Goal: Check status: Check status

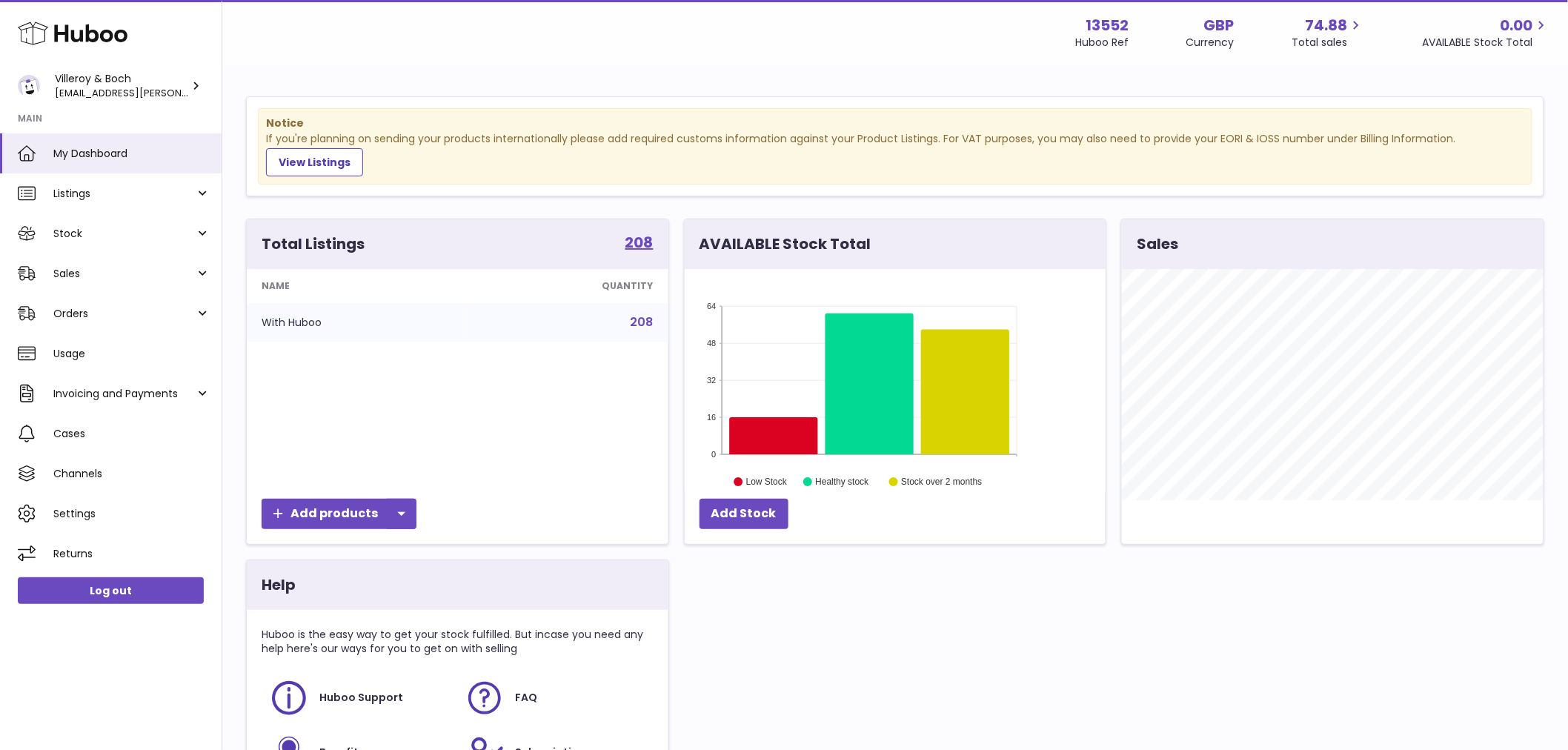
scroll to position [231, 421]
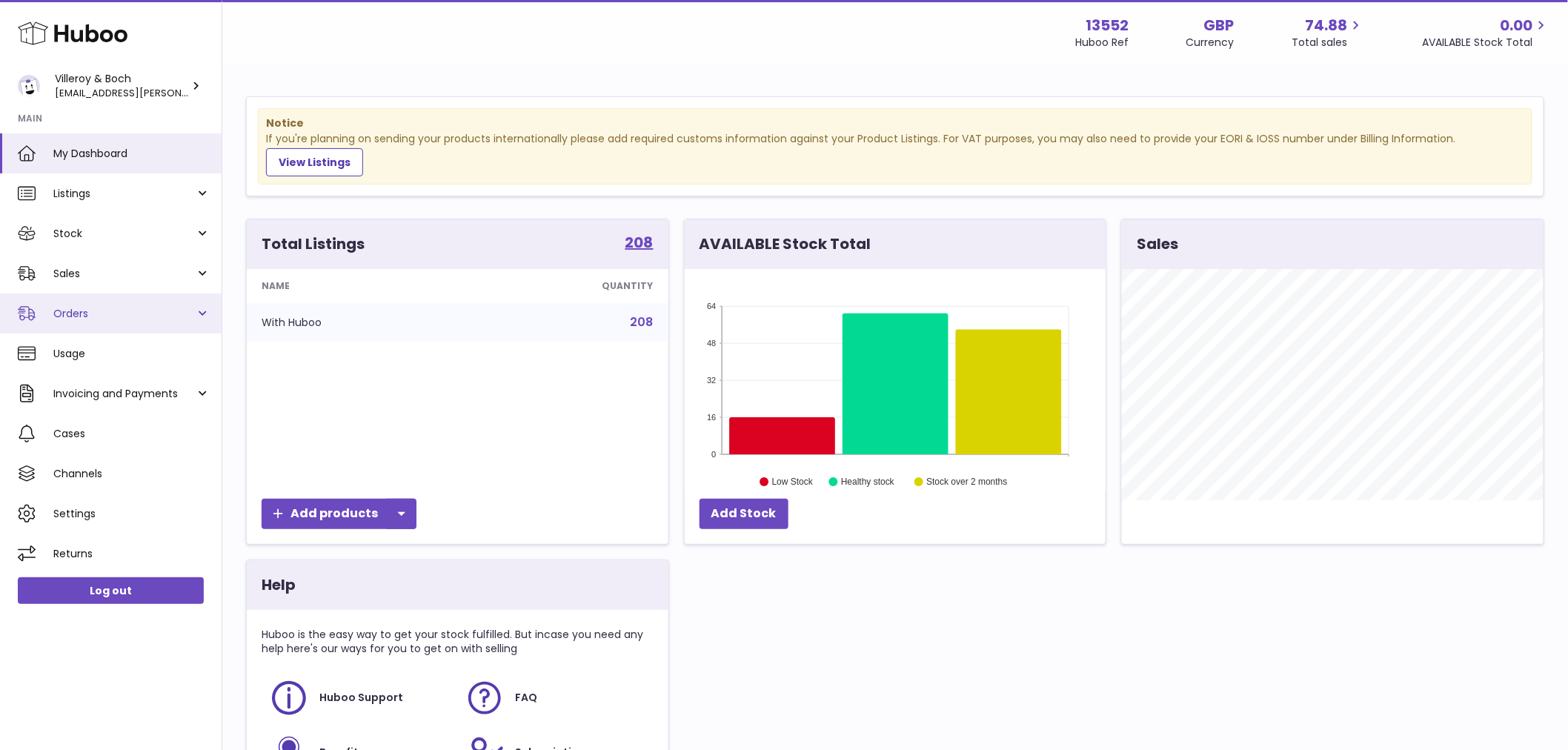
click at [118, 309] on span "Orders" at bounding box center [124, 314] width 142 height 14
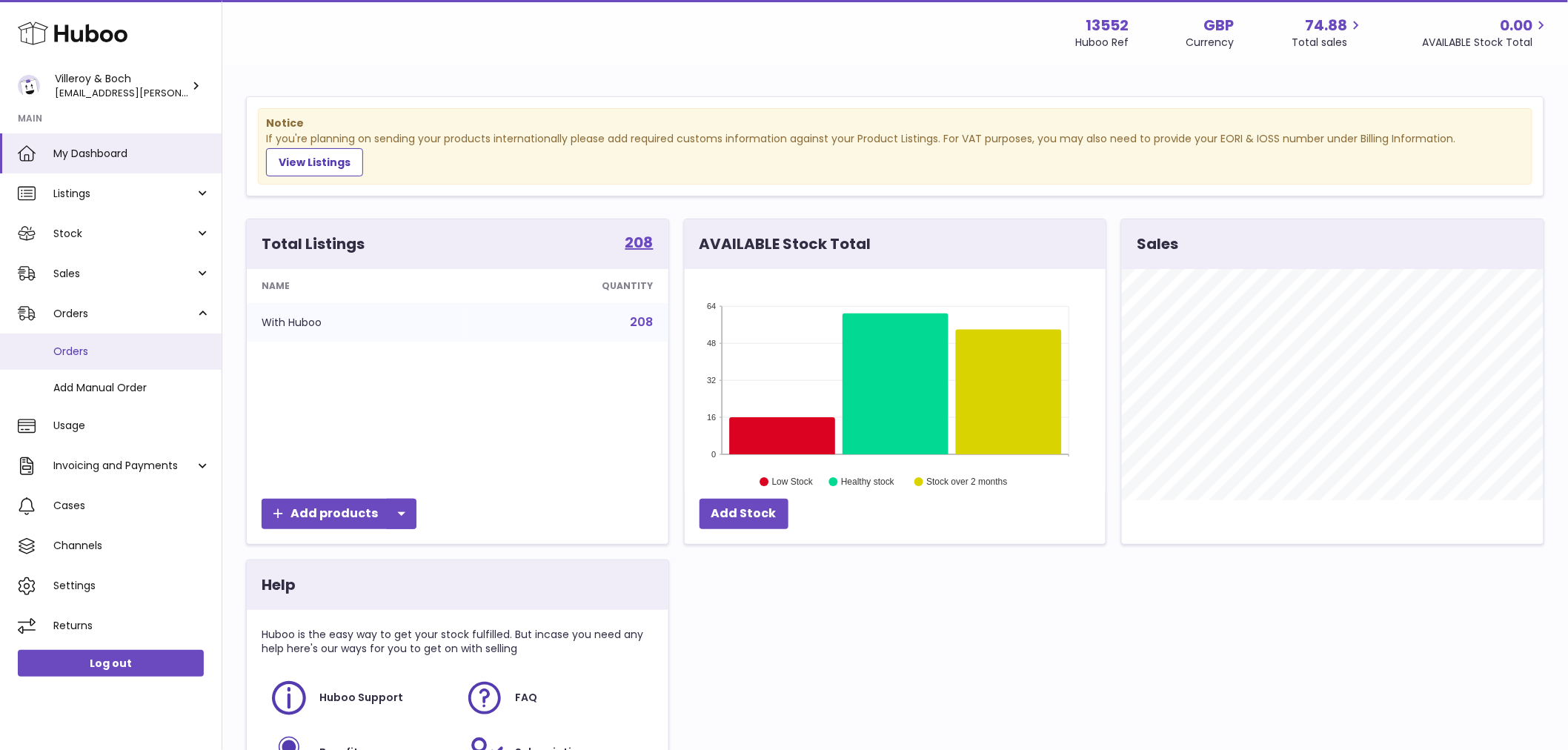
click at [82, 345] on span "Orders" at bounding box center [131, 352] width 157 height 14
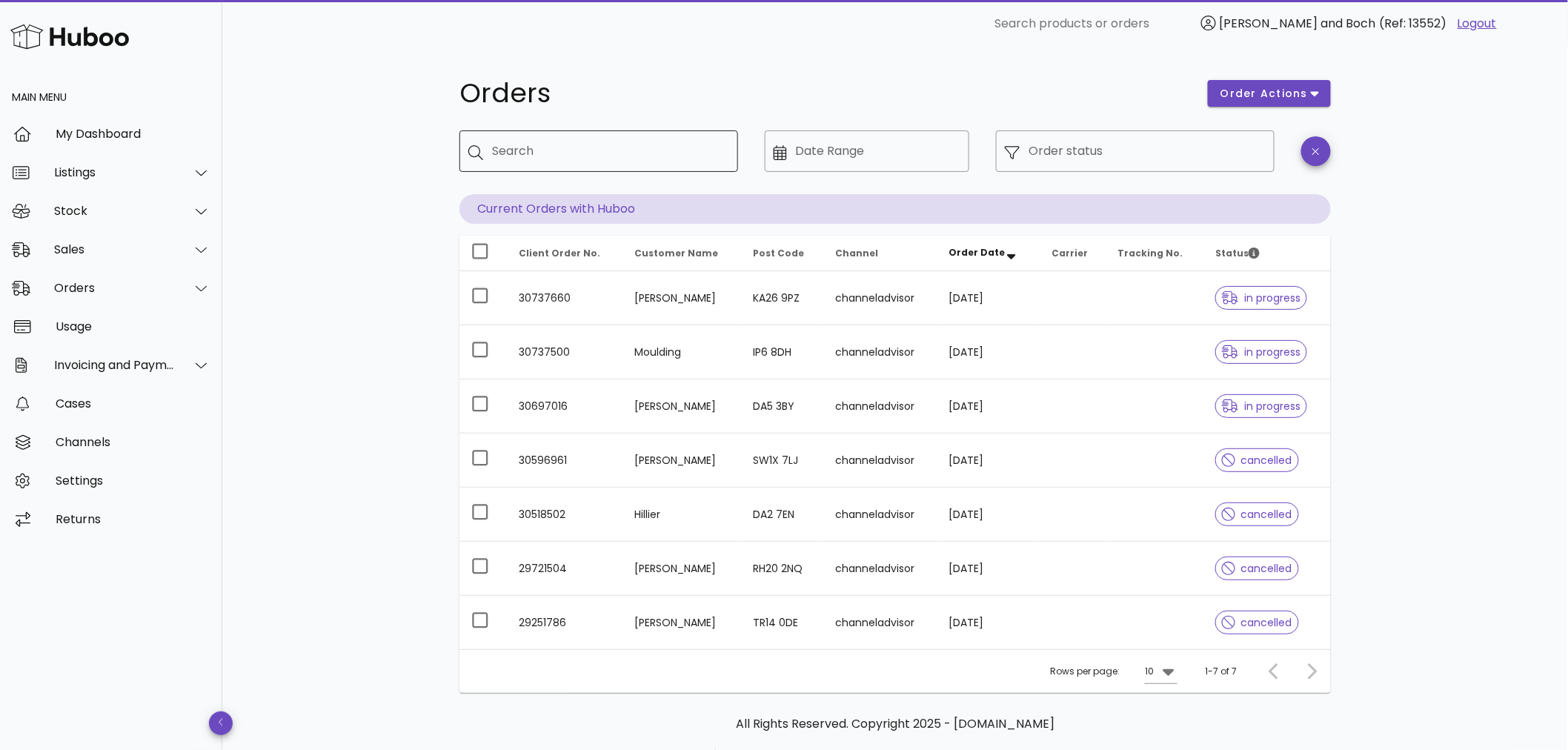
click at [610, 161] on input "Search" at bounding box center [609, 151] width 234 height 23
paste input "********"
type input "********"
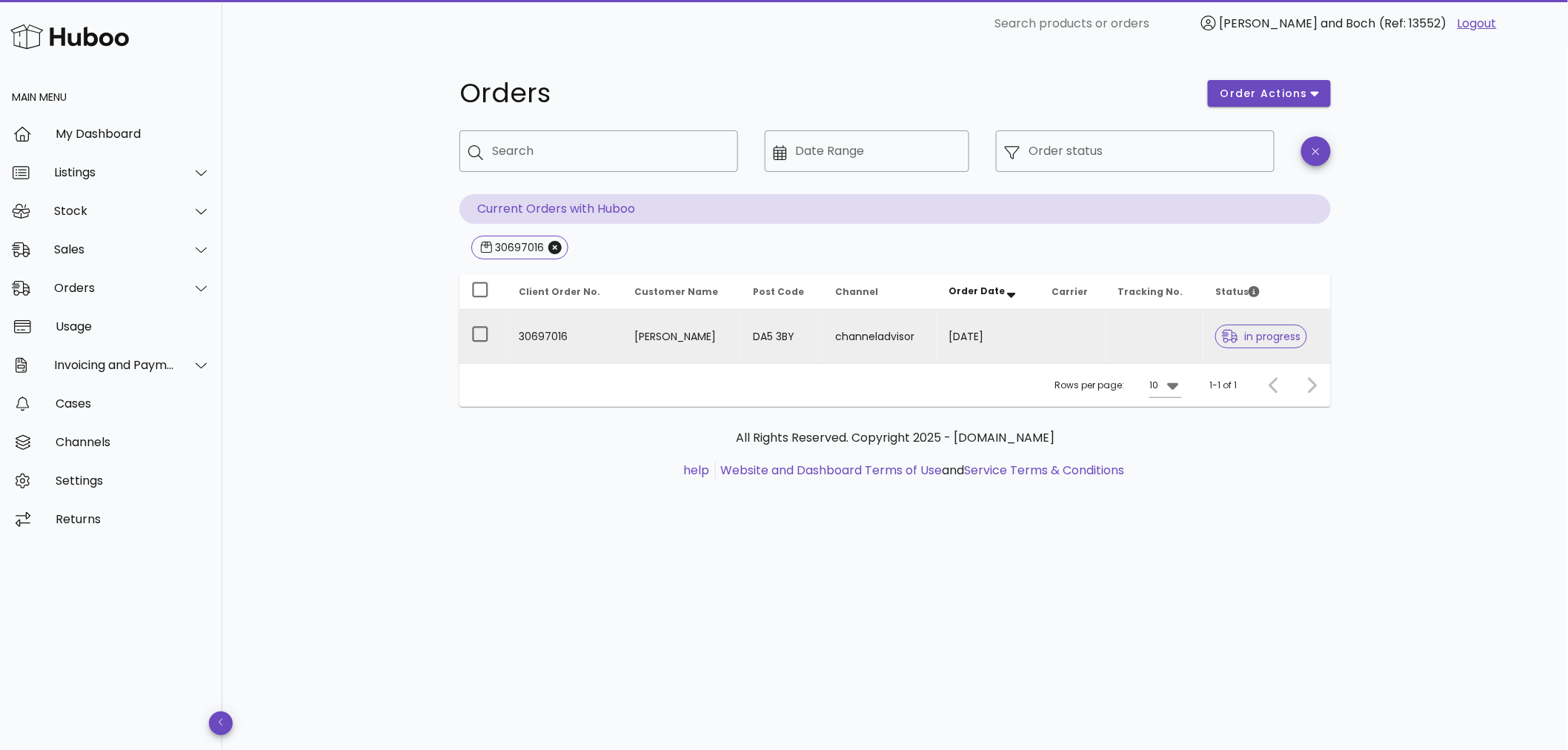
click at [656, 344] on td "Allard" at bounding box center [681, 336] width 118 height 53
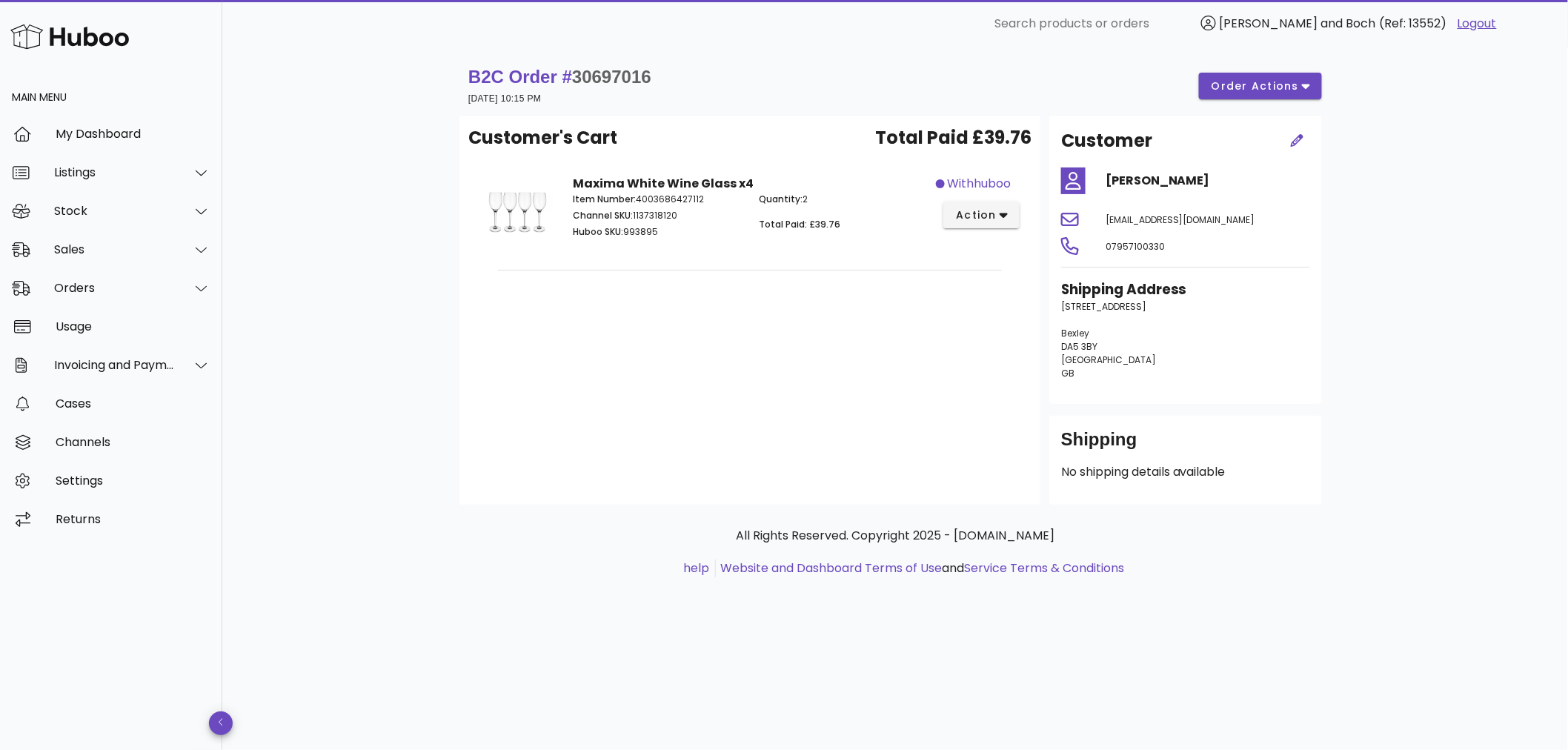
click at [1425, 17] on span "(Ref: 13552)" at bounding box center [1414, 23] width 68 height 17
drag, startPoint x: 1425, startPoint y: 17, endPoint x: 1551, endPoint y: 98, distance: 149.8
click at [1426, 17] on span "(Ref: 13552)" at bounding box center [1414, 23] width 68 height 17
copy span "13552"
